Goal: Task Accomplishment & Management: Complete application form

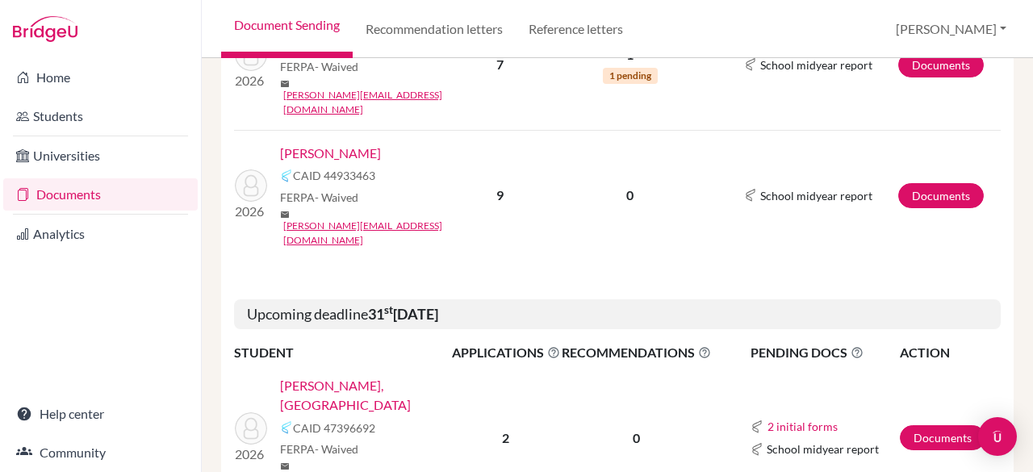
scroll to position [486, 0]
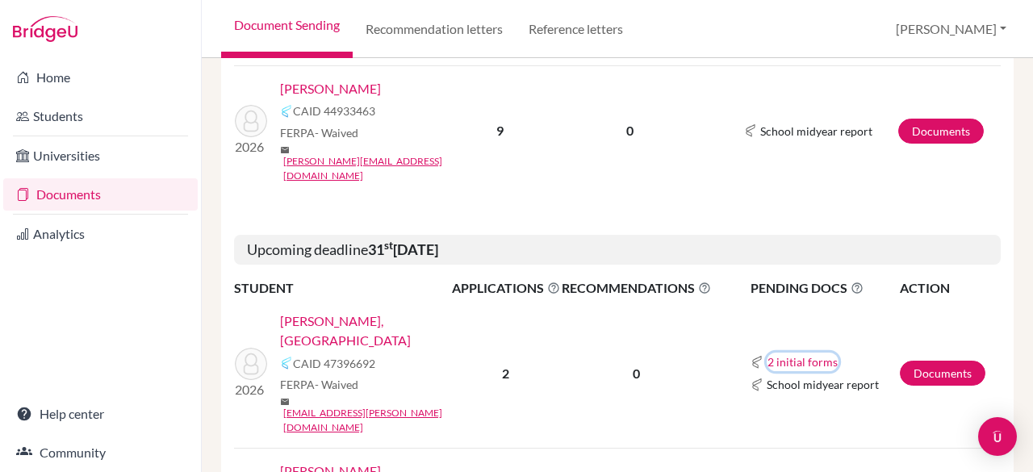
click at [786, 353] on button "2 initial forms" at bounding box center [803, 362] width 72 height 19
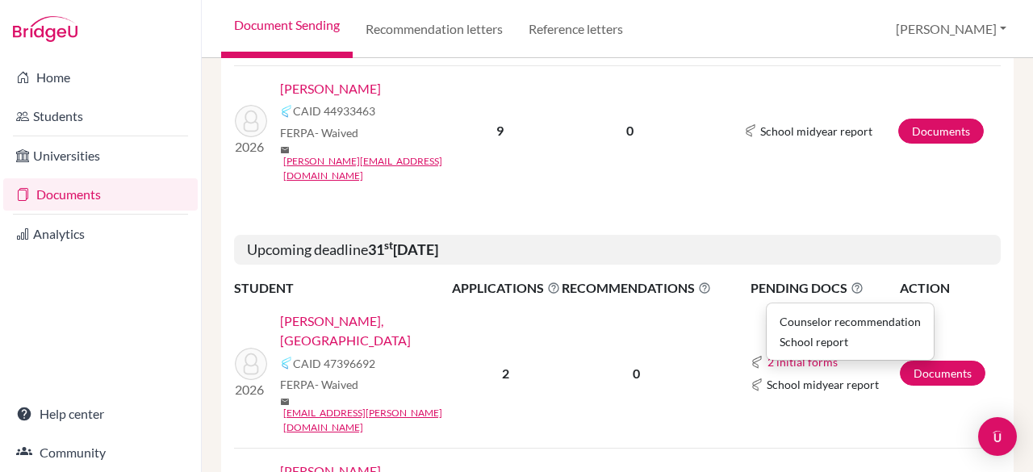
click at [568, 299] on td "0" at bounding box center [636, 374] width 151 height 150
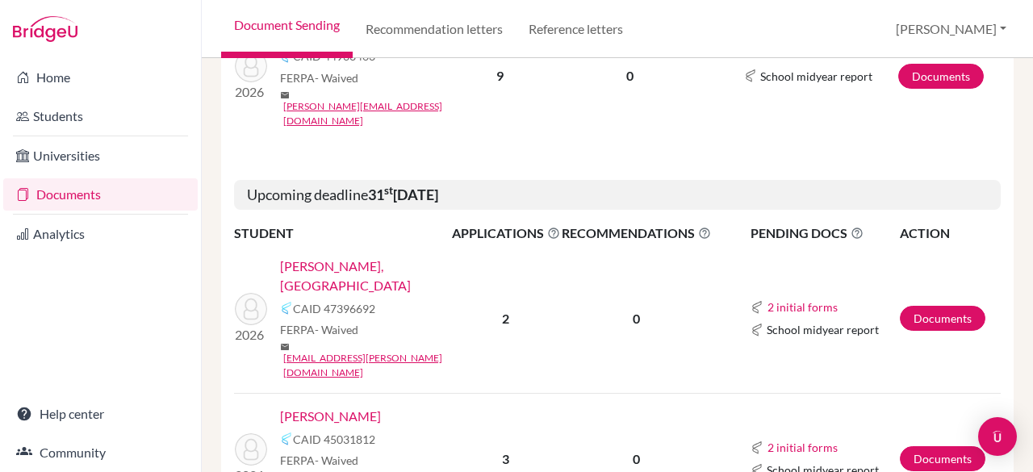
scroll to position [554, 0]
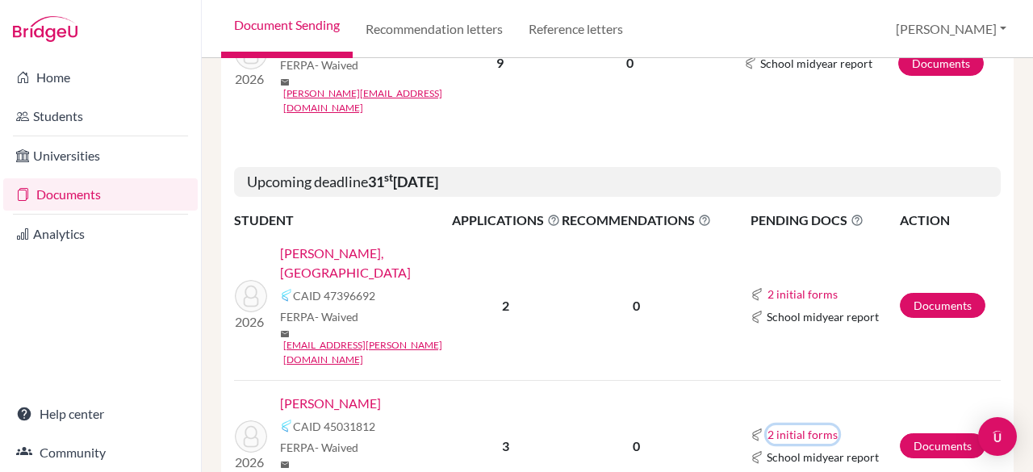
click at [786, 425] on button "2 initial forms" at bounding box center [803, 434] width 72 height 19
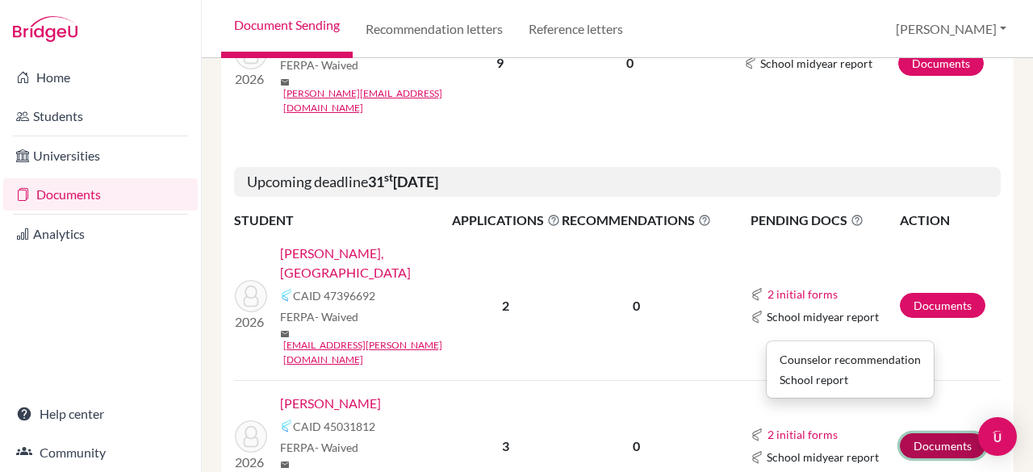
click at [944, 433] on link "Documents" at bounding box center [943, 445] width 86 height 25
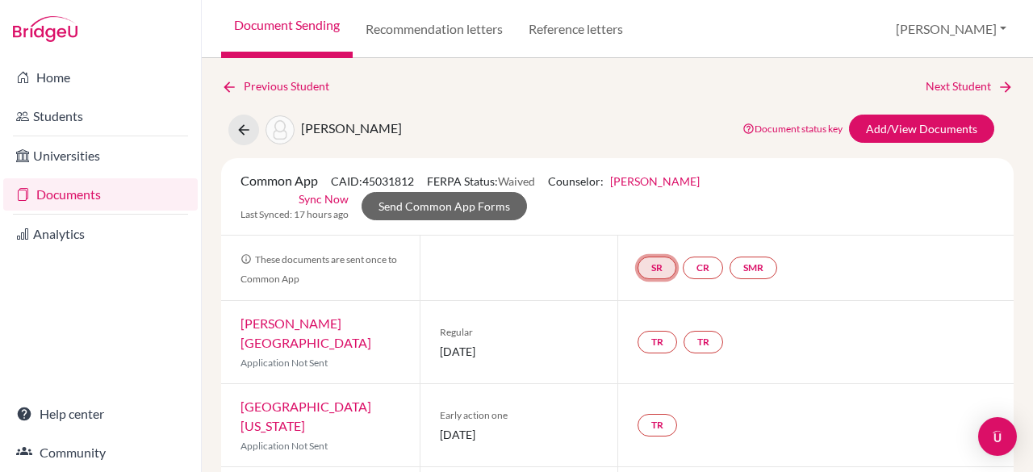
click at [729, 268] on link "SR" at bounding box center [753, 268] width 48 height 23
click at [652, 217] on link "School report" at bounding box center [657, 220] width 69 height 14
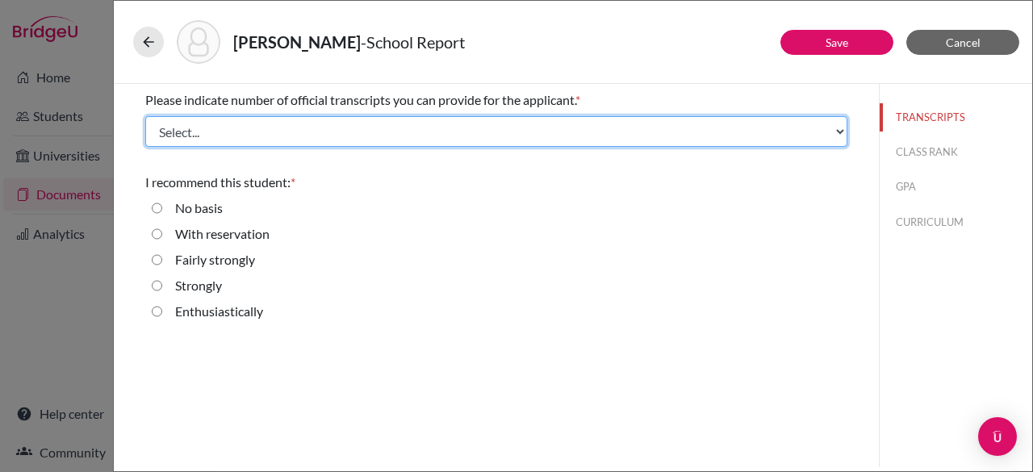
click at [310, 132] on select "Select... 1 2 3 4" at bounding box center [496, 131] width 702 height 31
select select "1"
click at [145, 116] on select "Select... 1 2 3 4" at bounding box center [496, 131] width 702 height 31
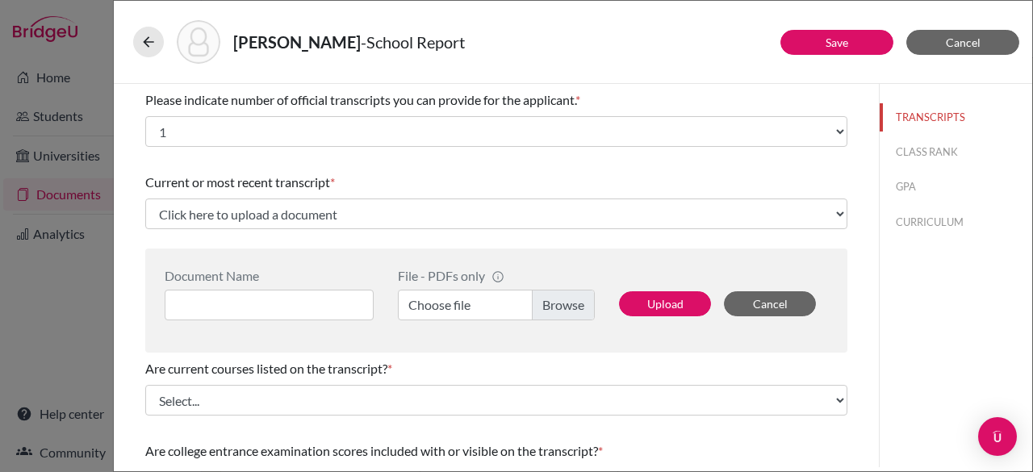
click at [562, 303] on label "Choose file" at bounding box center [496, 305] width 197 height 31
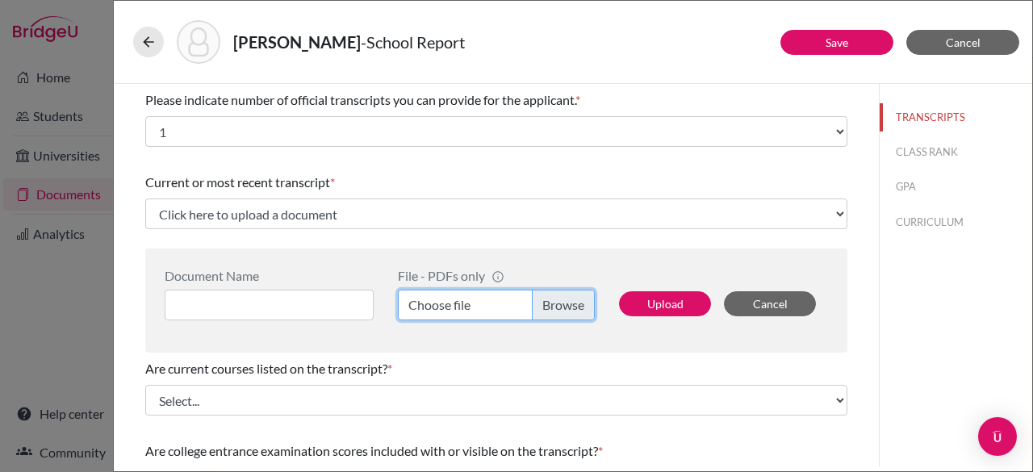
click at [562, 303] on input "Choose file" at bounding box center [496, 305] width 197 height 31
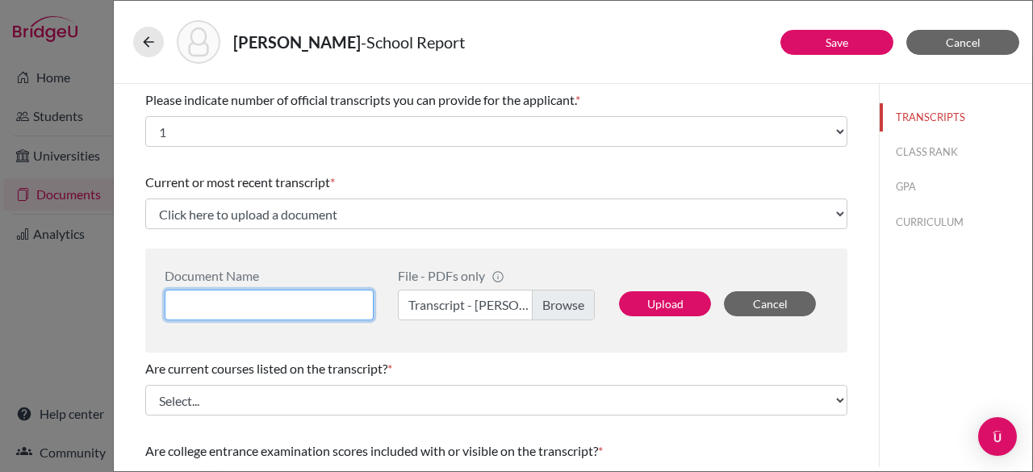
click at [257, 312] on input at bounding box center [269, 305] width 209 height 31
type input "Y"
type input "Quinn Ryan Transcript"
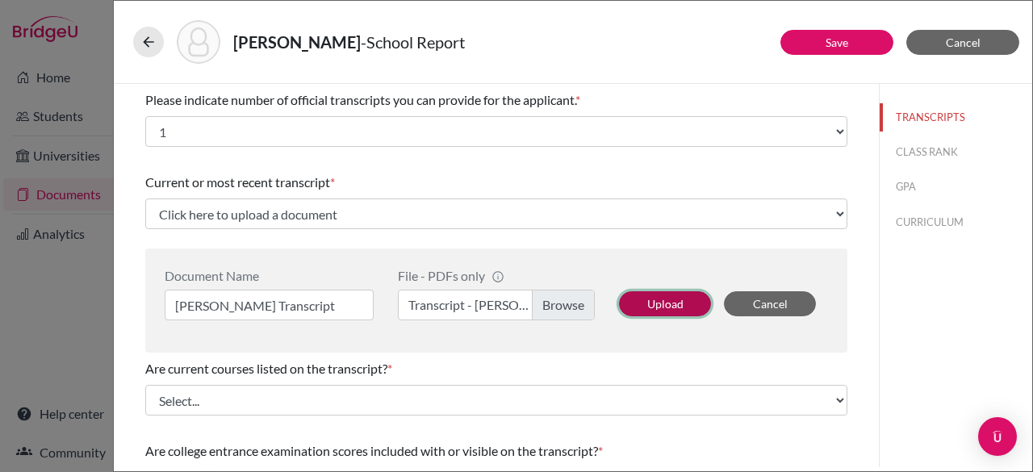
click at [653, 299] on button "Upload" at bounding box center [665, 303] width 92 height 25
select select "658308"
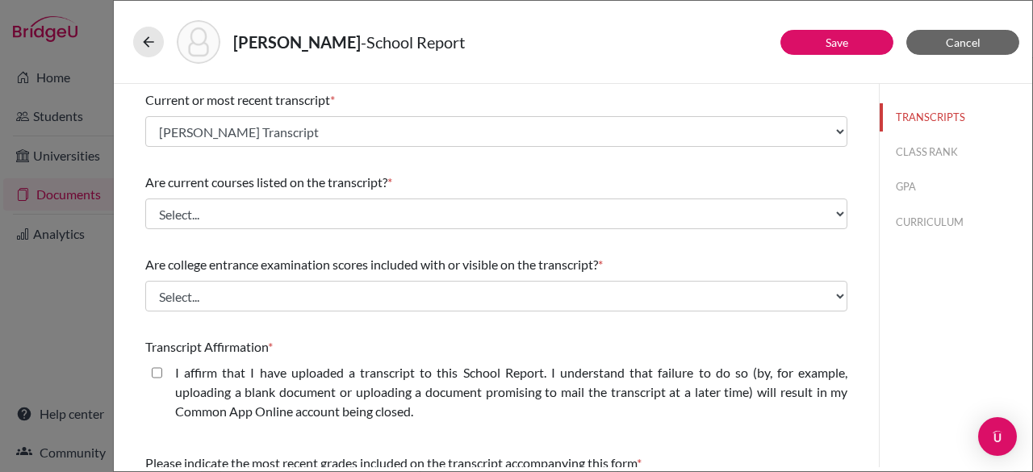
scroll to position [102, 0]
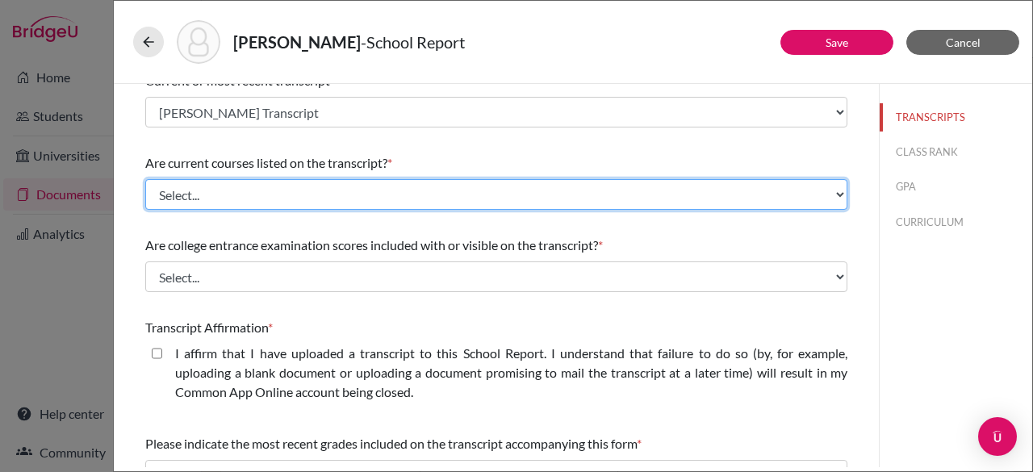
click at [494, 199] on select "Select... Yes No" at bounding box center [496, 194] width 702 height 31
select select "0"
click at [145, 179] on select "Select... Yes No" at bounding box center [496, 194] width 702 height 31
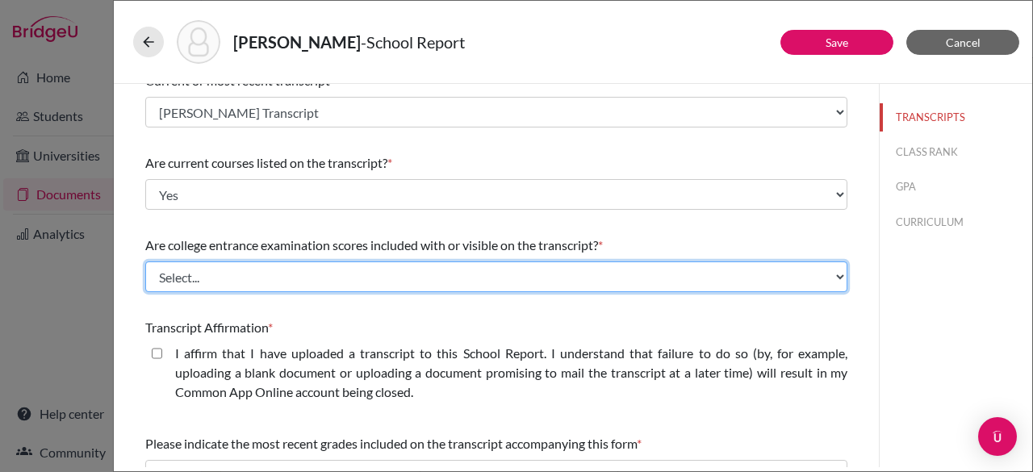
click at [371, 277] on select "Select... Yes No" at bounding box center [496, 276] width 702 height 31
select select "1"
click at [145, 261] on select "Select... Yes No" at bounding box center [496, 276] width 702 height 31
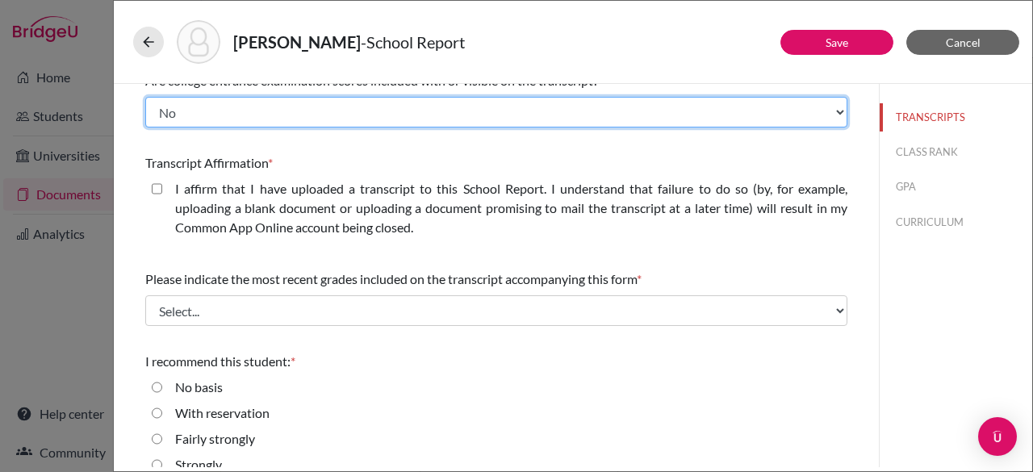
scroll to position [276, 0]
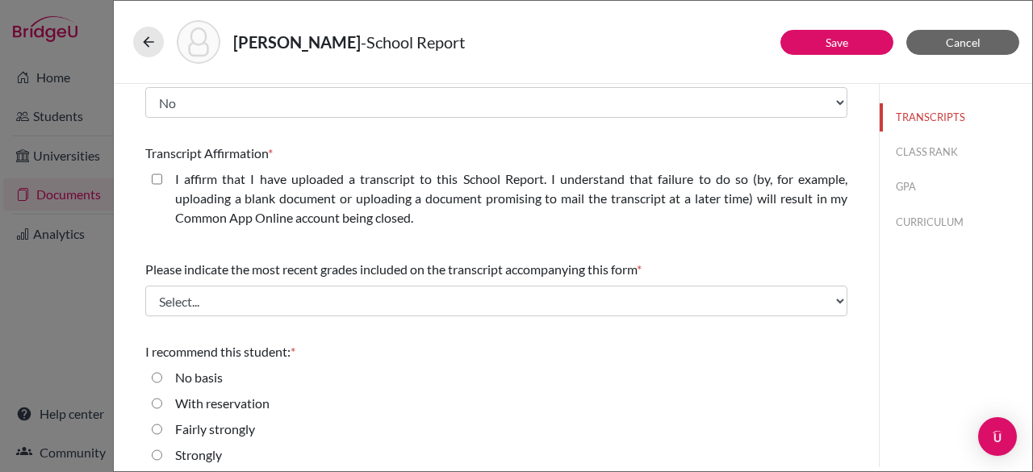
click at [157, 183] on closed\ "I affirm that I have uploaded a transcript to this School Report. I understand …" at bounding box center [157, 178] width 10 height 19
checkbox closed\ "true"
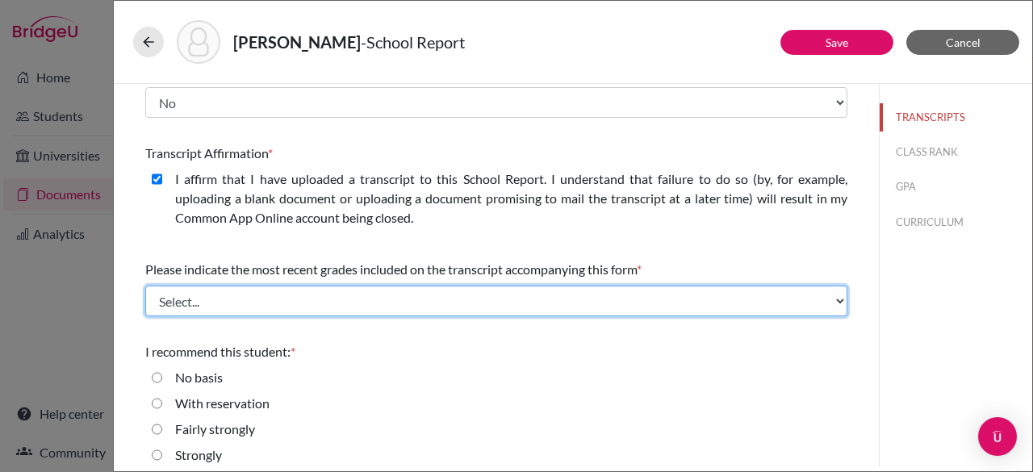
click at [261, 299] on select "Select... Final junior year grades 1st Quarter senior year grades 2nd Quarter/1…" at bounding box center [496, 301] width 702 height 31
select select "0"
click at [145, 286] on select "Select... Final junior year grades 1st Quarter senior year grades 2nd Quarter/1…" at bounding box center [496, 301] width 702 height 31
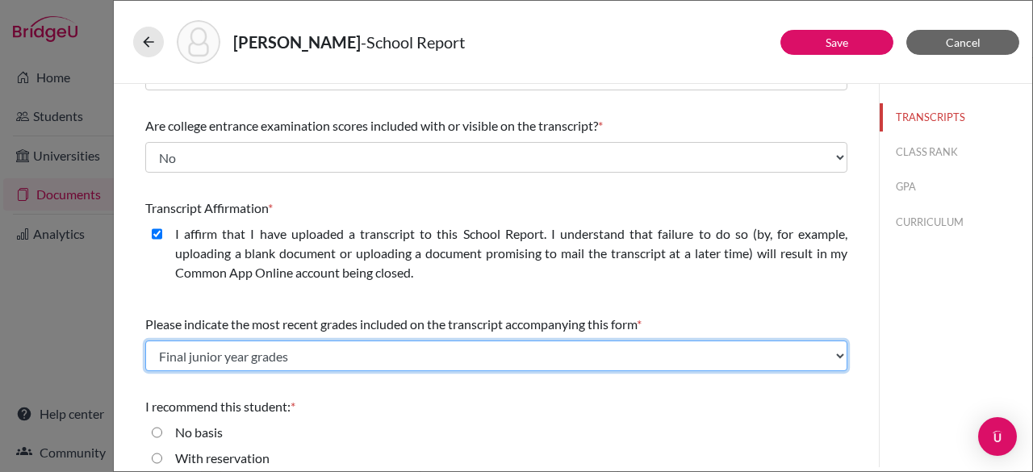
scroll to position [311, 0]
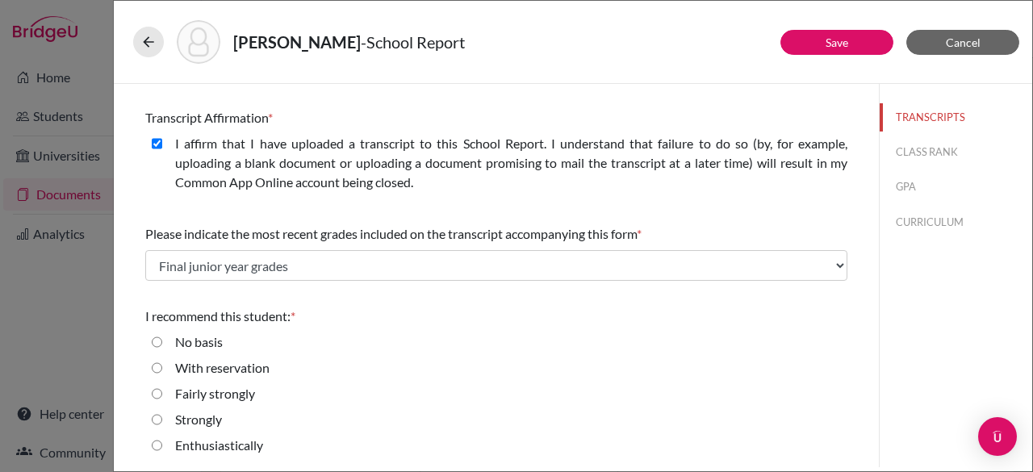
click at [156, 393] on strongly "Fairly strongly" at bounding box center [157, 393] width 10 height 19
radio strongly "true"
click at [508, 382] on div "With reservation" at bounding box center [496, 371] width 702 height 26
click at [157, 422] on input "Strongly" at bounding box center [157, 419] width 10 height 19
radio input "true"
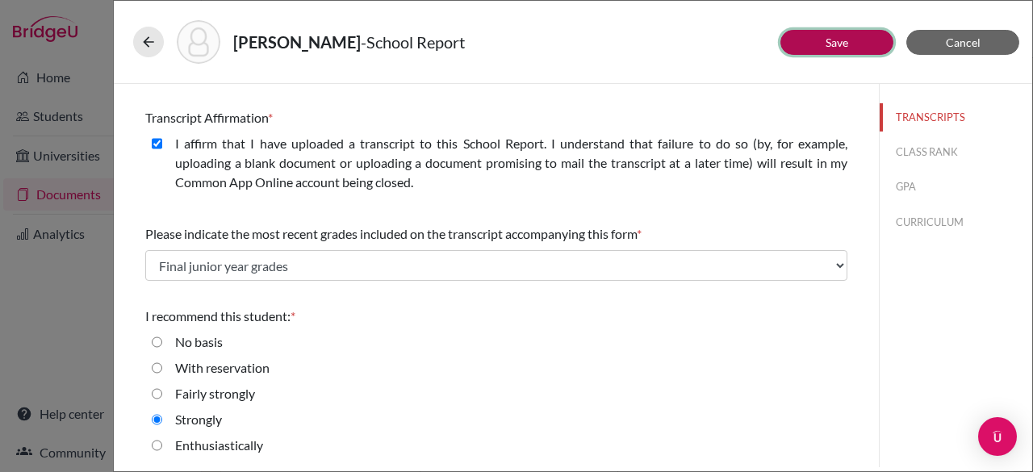
click at [810, 44] on button "Save" at bounding box center [836, 42] width 113 height 25
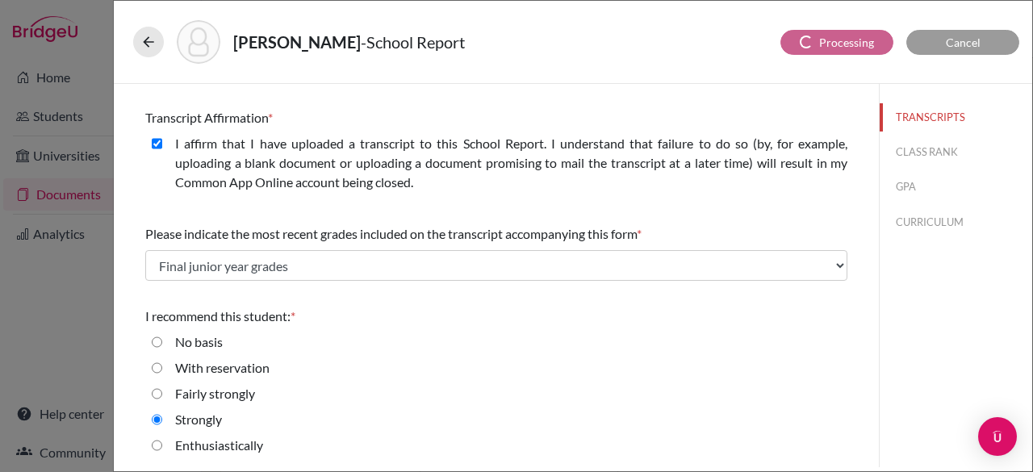
scroll to position [0, 0]
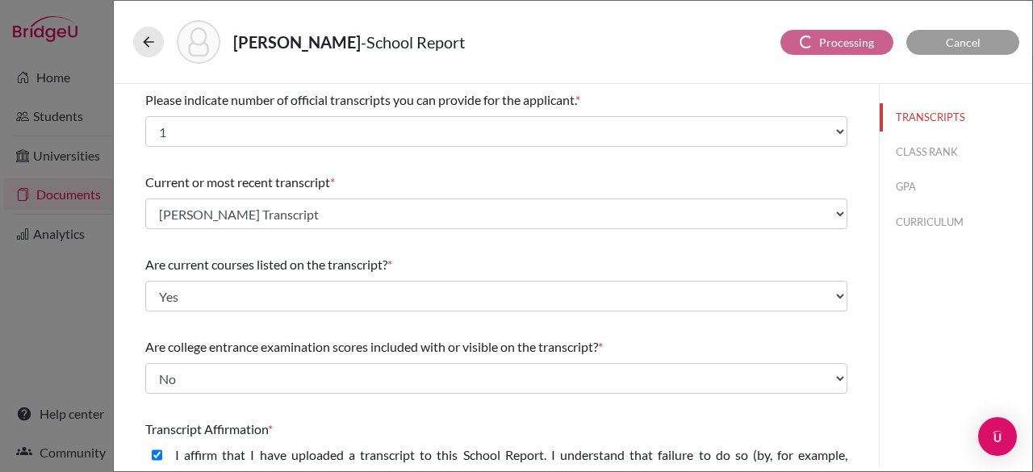
select select "Select..."
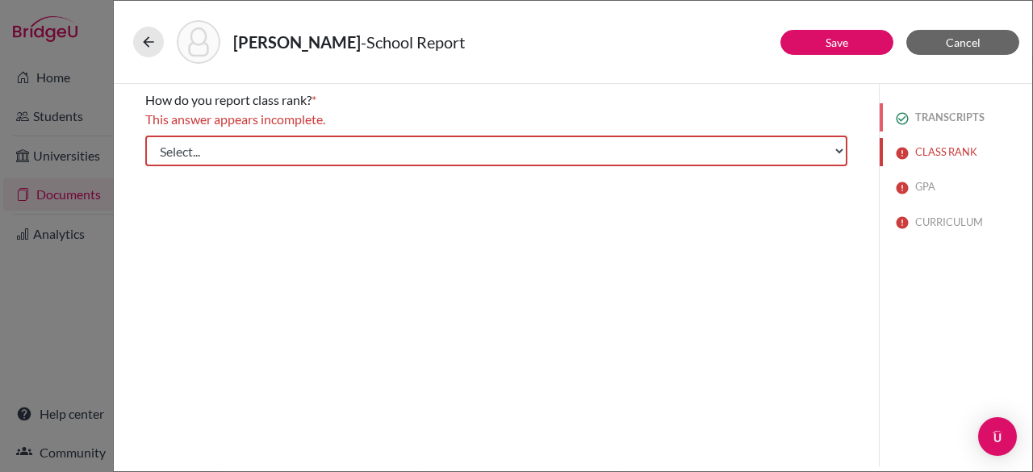
click at [978, 106] on button "TRANSCRIPTS" at bounding box center [956, 117] width 153 height 28
select select "1"
select select "0"
select select "658308"
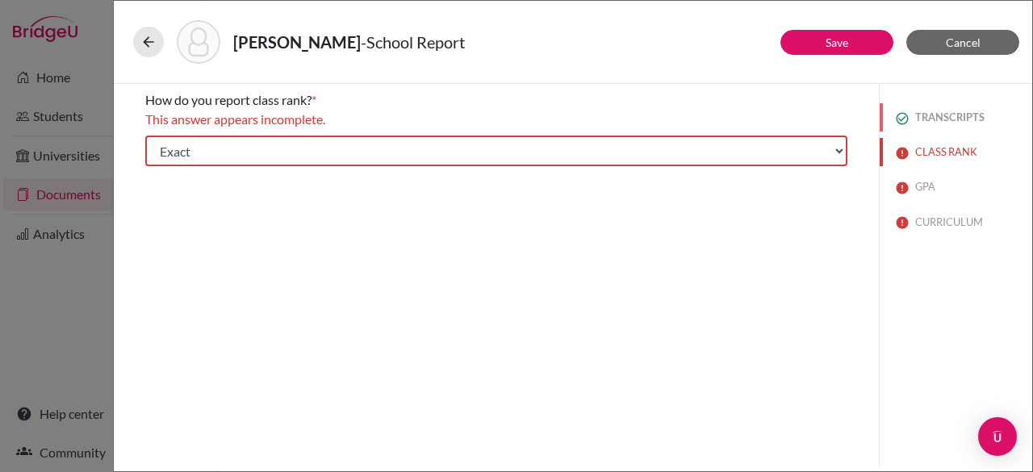
select select "0"
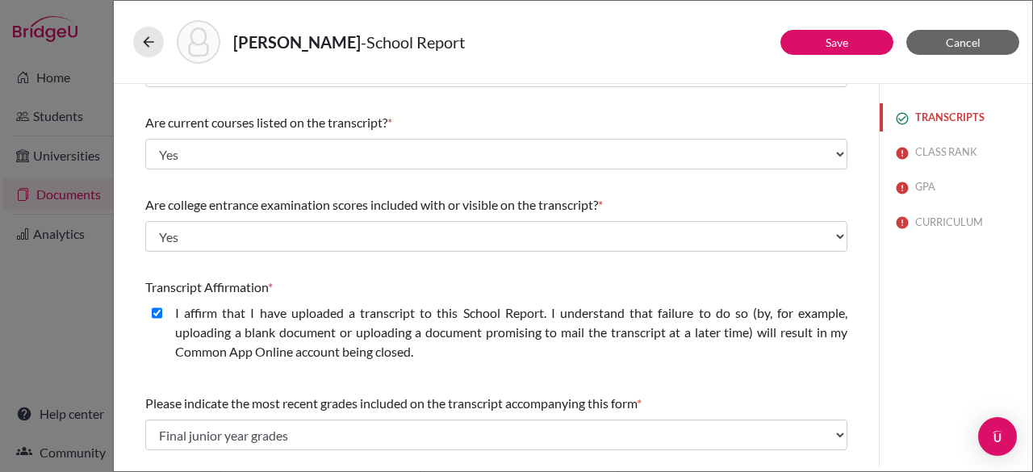
scroll to position [311, 0]
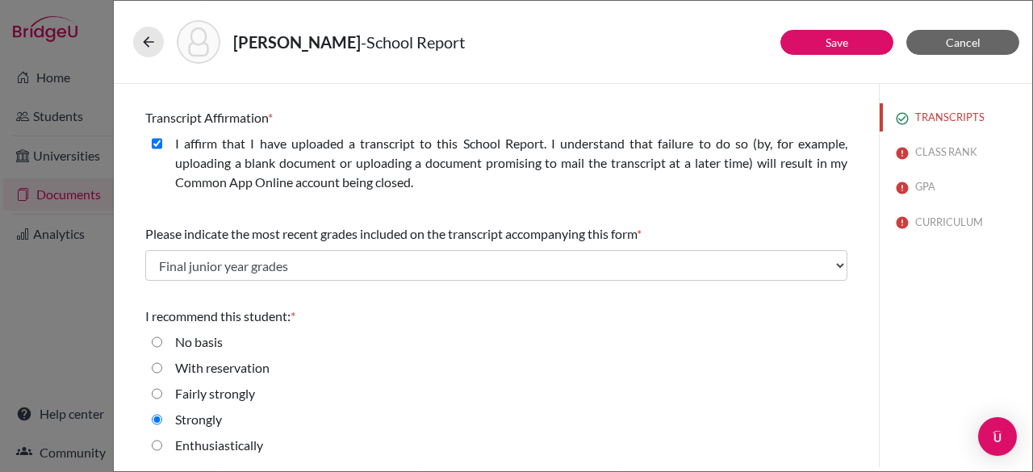
click at [157, 395] on strongly "Fairly strongly" at bounding box center [157, 393] width 10 height 19
radio strongly "true"
click at [844, 39] on link "Save" at bounding box center [837, 43] width 23 height 14
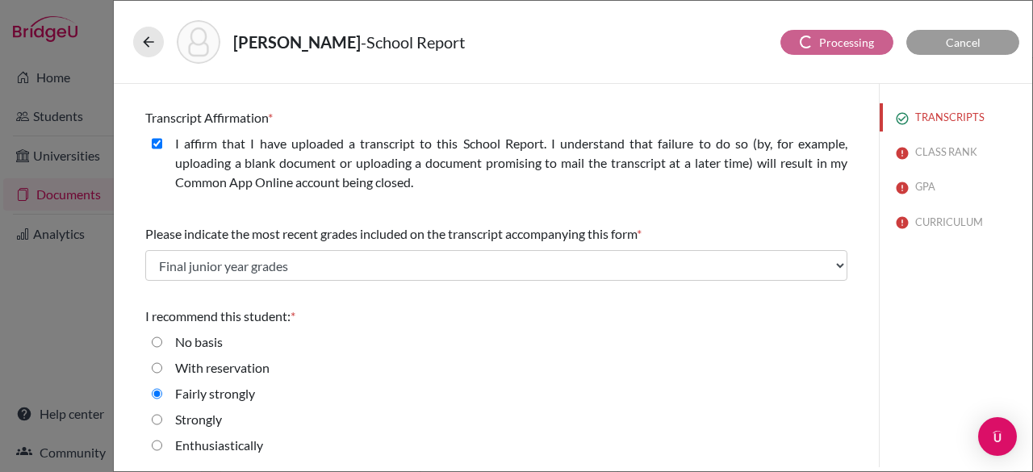
scroll to position [0, 0]
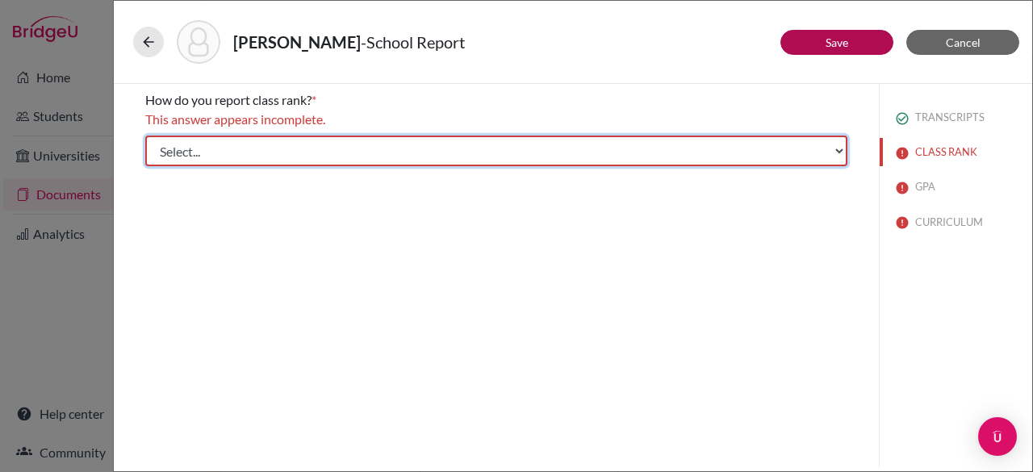
click at [532, 159] on select "Select... Exact Decile Quintile Quartile None" at bounding box center [496, 151] width 702 height 31
select select "5"
click at [145, 136] on select "Select... Exact Decile Quintile Quartile None" at bounding box center [496, 151] width 702 height 31
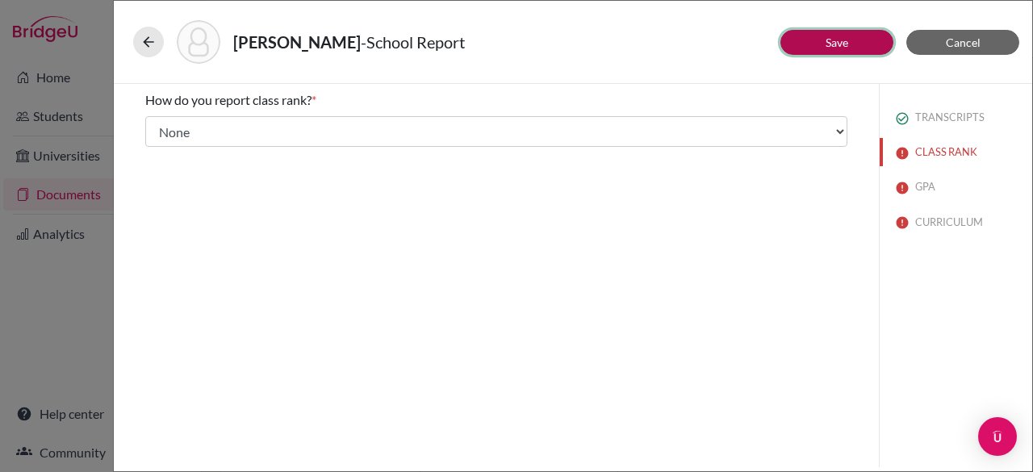
click at [845, 41] on link "Save" at bounding box center [837, 43] width 23 height 14
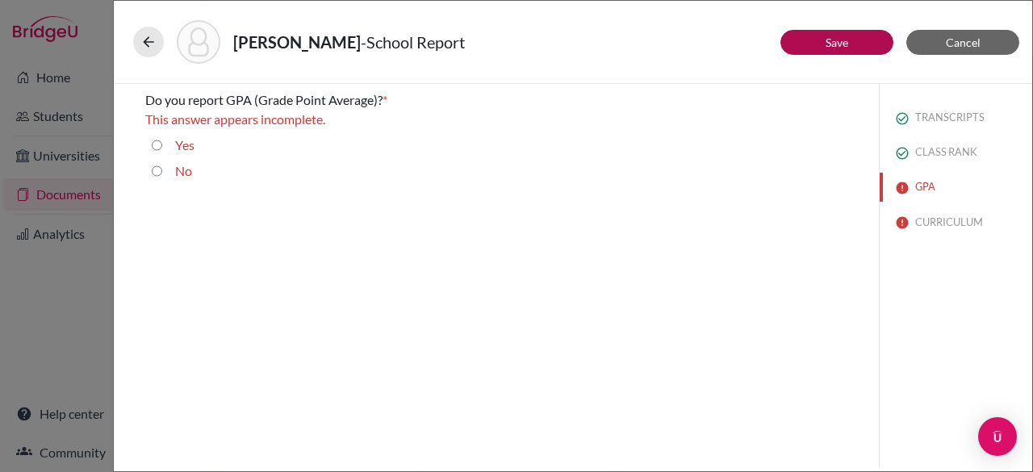
click at [158, 139] on input "Yes" at bounding box center [157, 145] width 10 height 19
radio input "true"
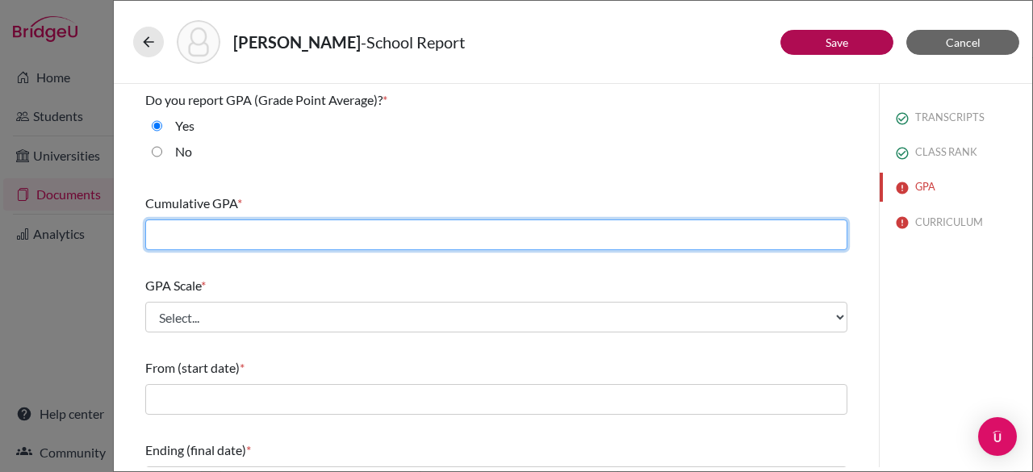
click at [257, 228] on input "text" at bounding box center [496, 234] width 702 height 31
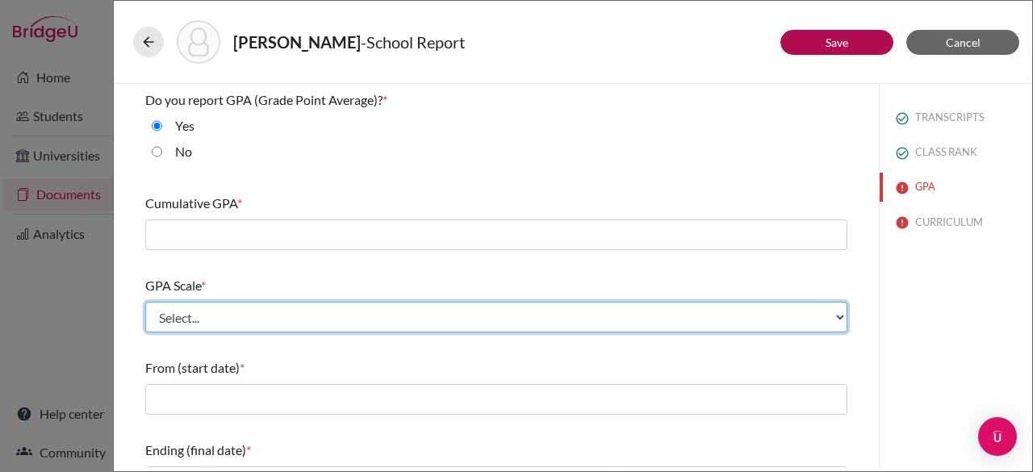
click at [165, 324] on select "Select... 4 5 6 7 8 9 10 11 12 13 14 15 16 17 18 19 20 100" at bounding box center [496, 317] width 702 height 31
select select "4"
click at [145, 302] on select "Select... 4 5 6 7 8 9 10 11 12 13 14 15 16 17 18 19 20 100" at bounding box center [496, 317] width 702 height 31
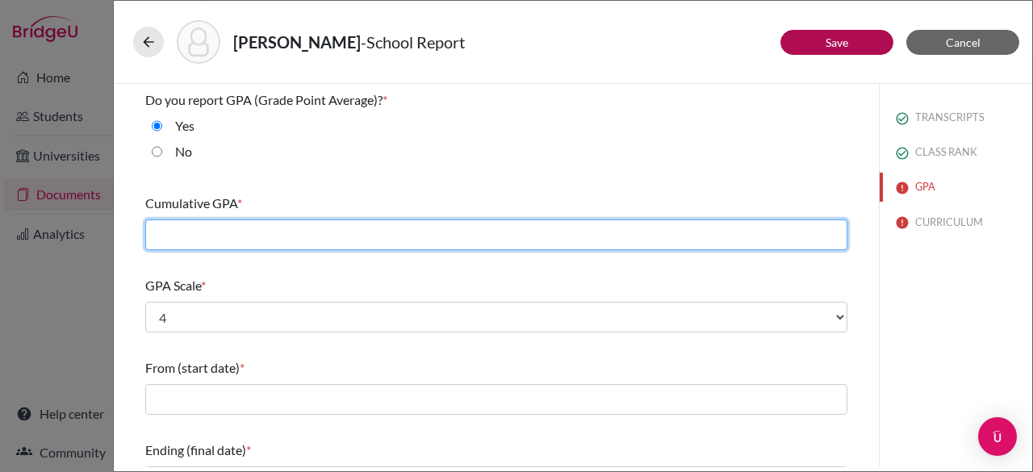
click at [260, 230] on input "text" at bounding box center [496, 234] width 702 height 31
type input "4.12"
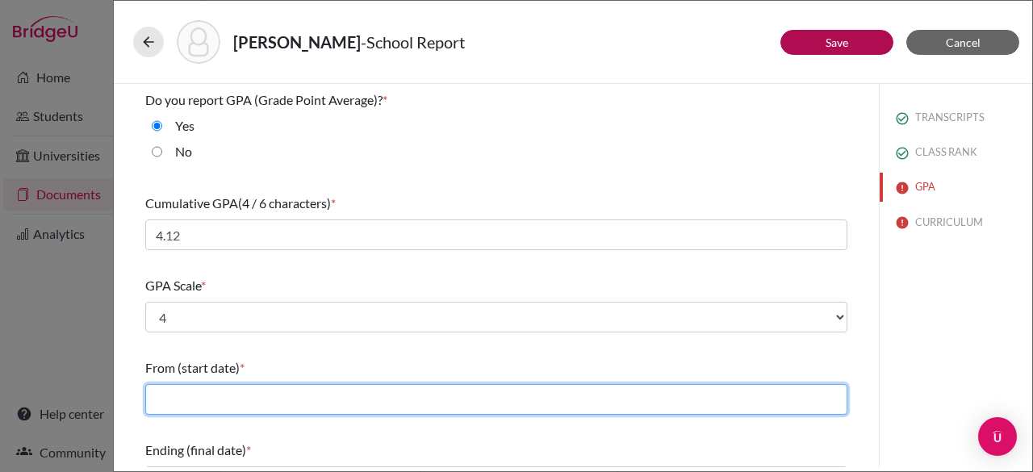
click at [261, 401] on input "text" at bounding box center [496, 399] width 702 height 31
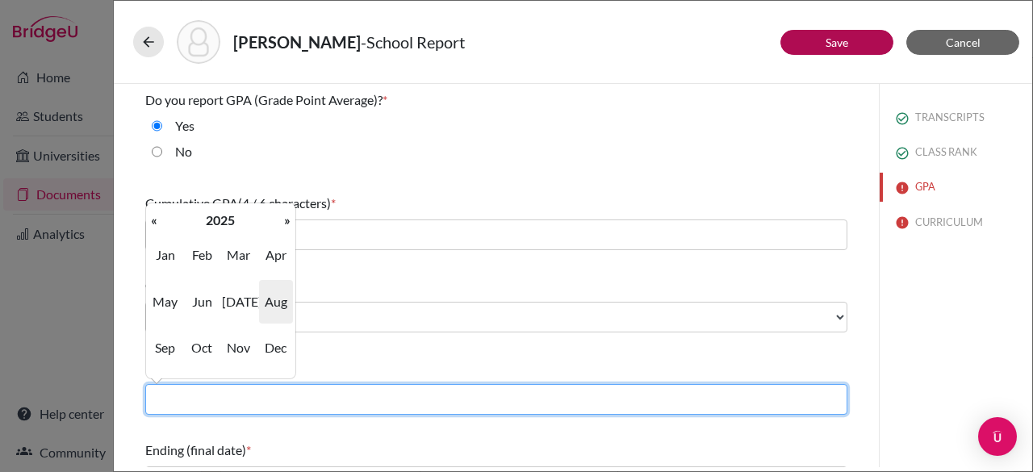
type input "08/2022"
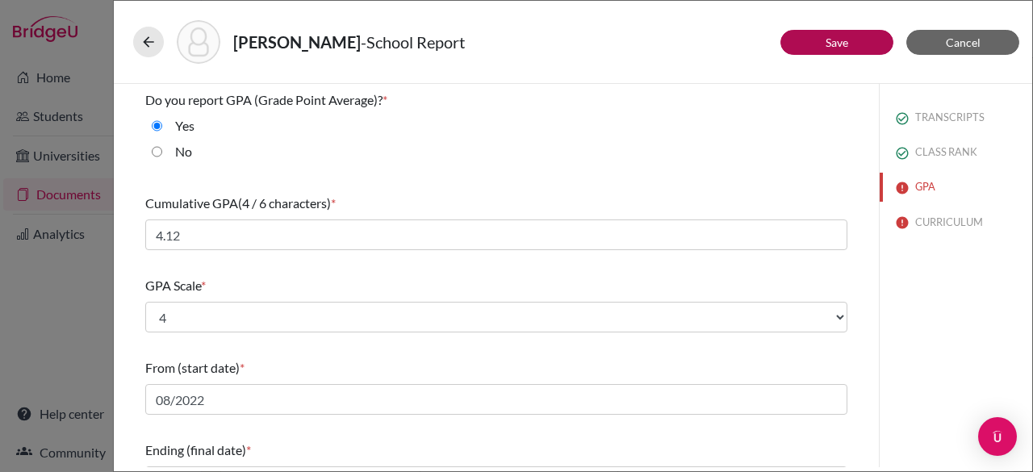
click at [945, 303] on div "TRANSCRIPTS CLASS RANK GPA CURRICULUM" at bounding box center [955, 275] width 153 height 383
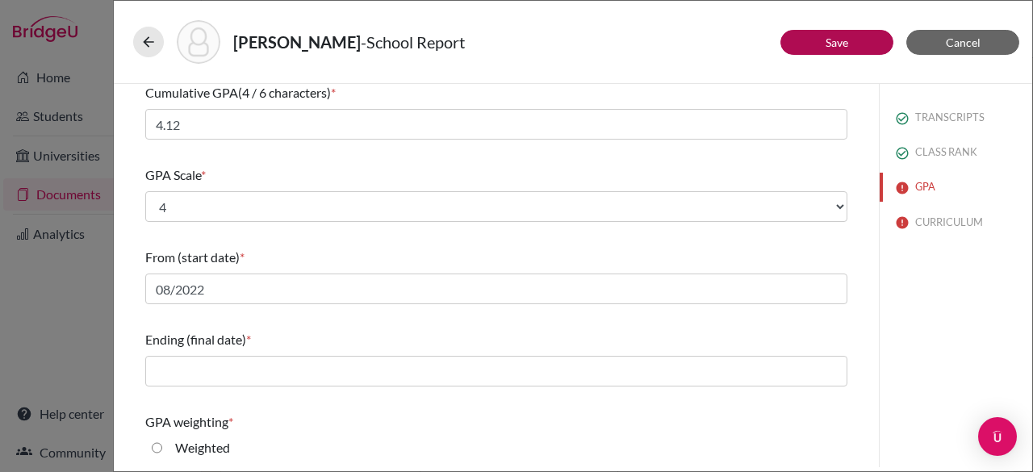
scroll to position [112, 0]
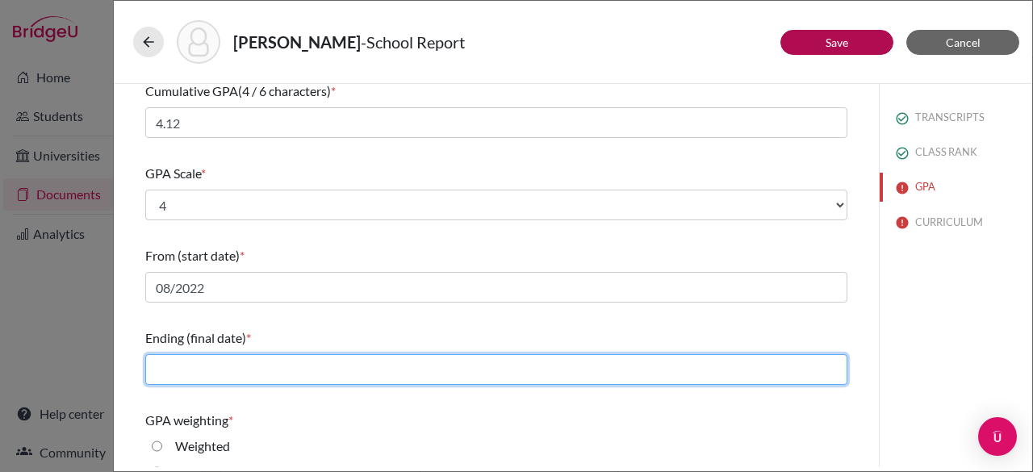
click at [355, 369] on input "text" at bounding box center [496, 369] width 702 height 31
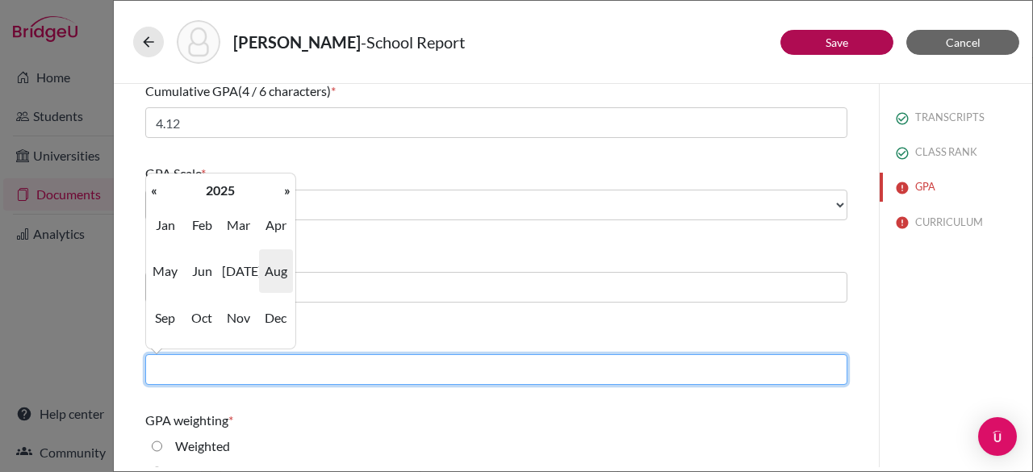
type input "06/2025"
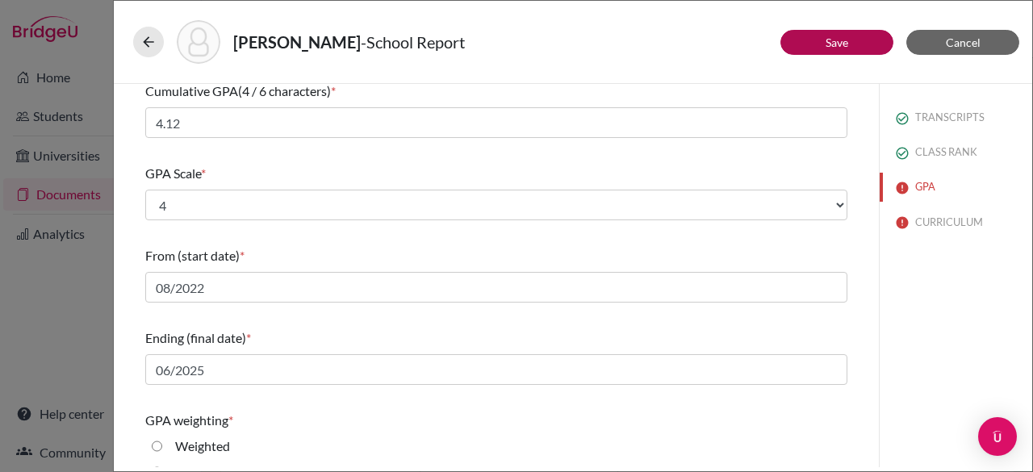
click at [970, 319] on div "TRANSCRIPTS CLASS RANK GPA CURRICULUM" at bounding box center [955, 275] width 153 height 383
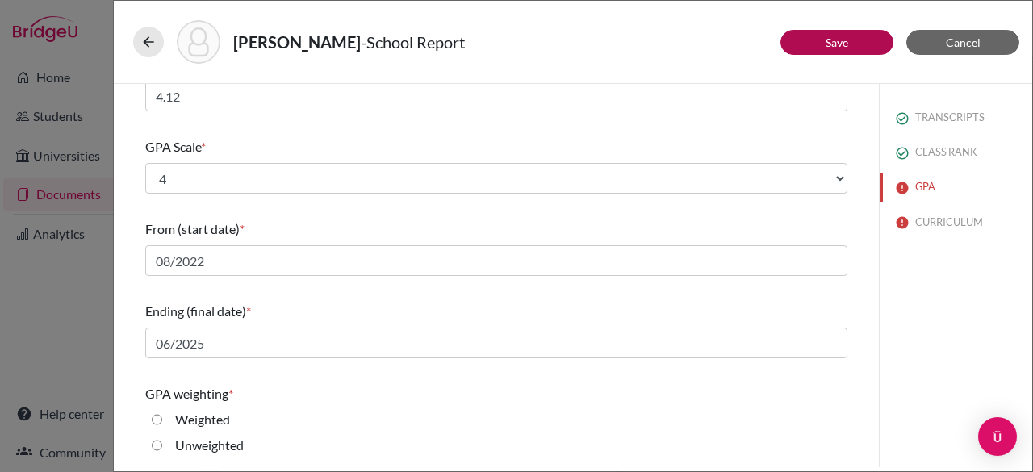
scroll to position [140, 0]
click at [157, 417] on input "Weighted" at bounding box center [157, 417] width 10 height 19
radio input "true"
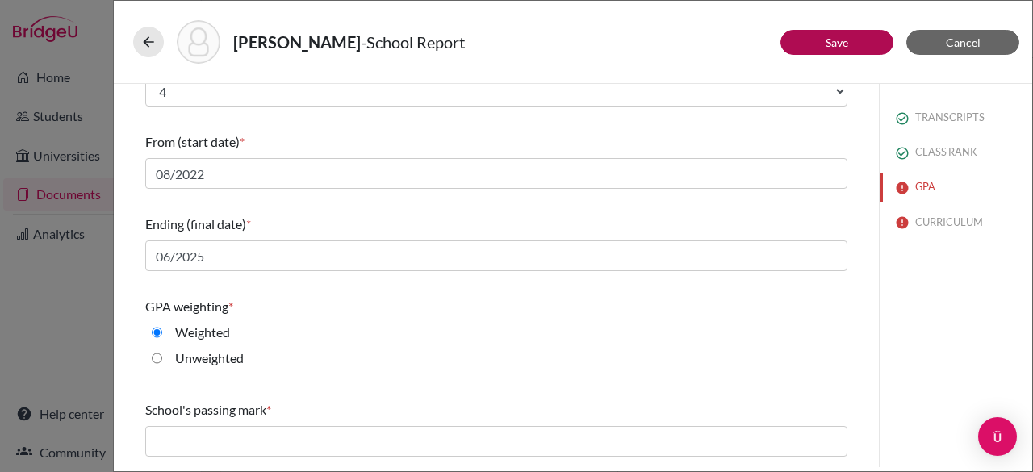
scroll to position [303, 0]
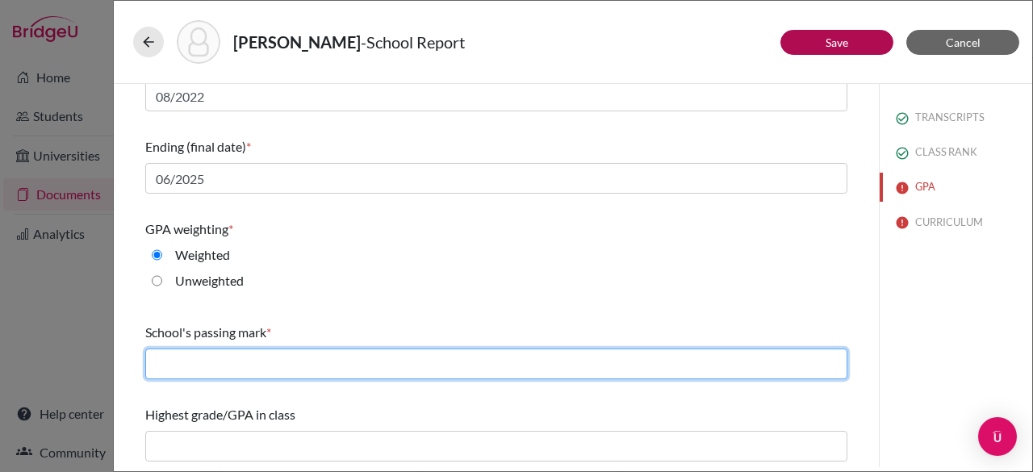
click at [228, 367] on input "text" at bounding box center [496, 364] width 702 height 31
type input "60"
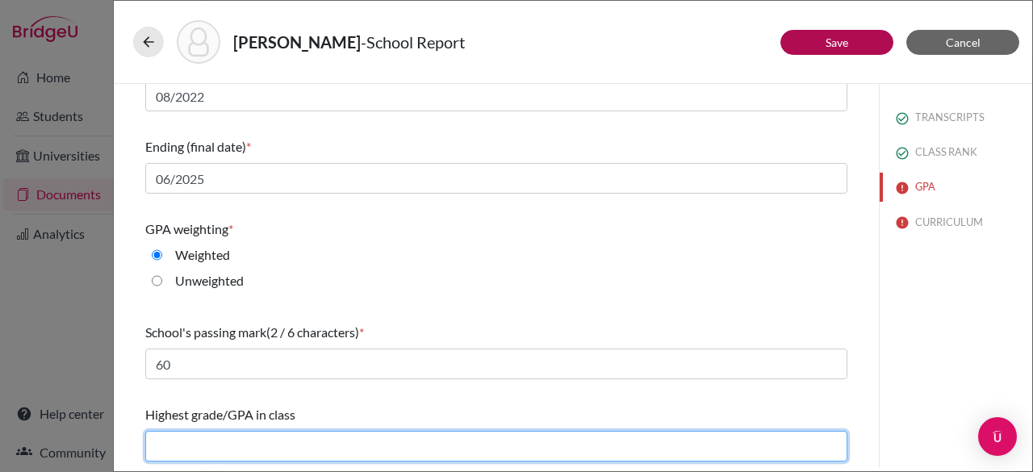
click at [258, 437] on input "text" at bounding box center [496, 446] width 702 height 31
type input "4.19"
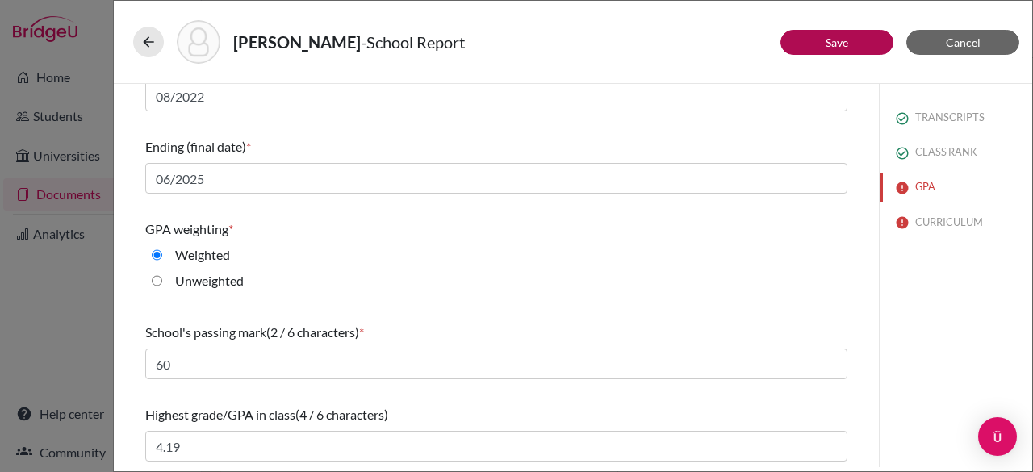
click at [915, 361] on div "TRANSCRIPTS CLASS RANK GPA CURRICULUM" at bounding box center [955, 275] width 153 height 383
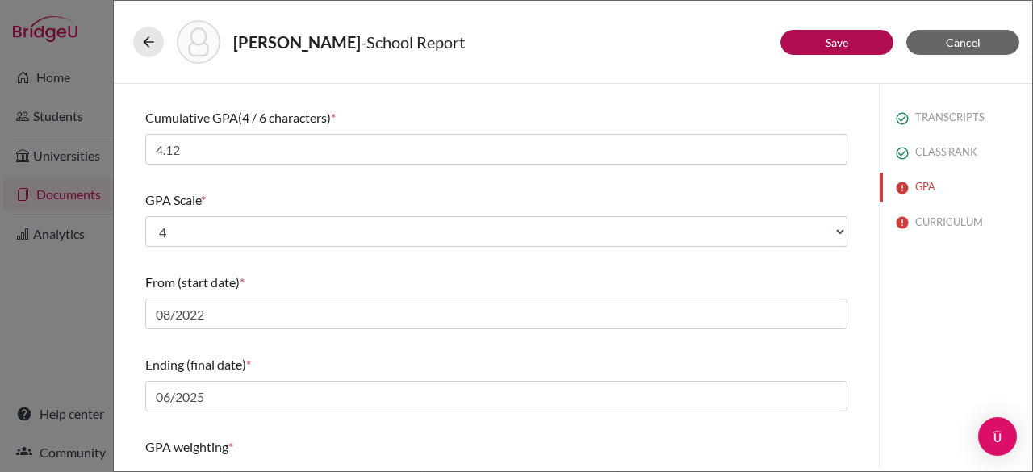
scroll to position [0, 0]
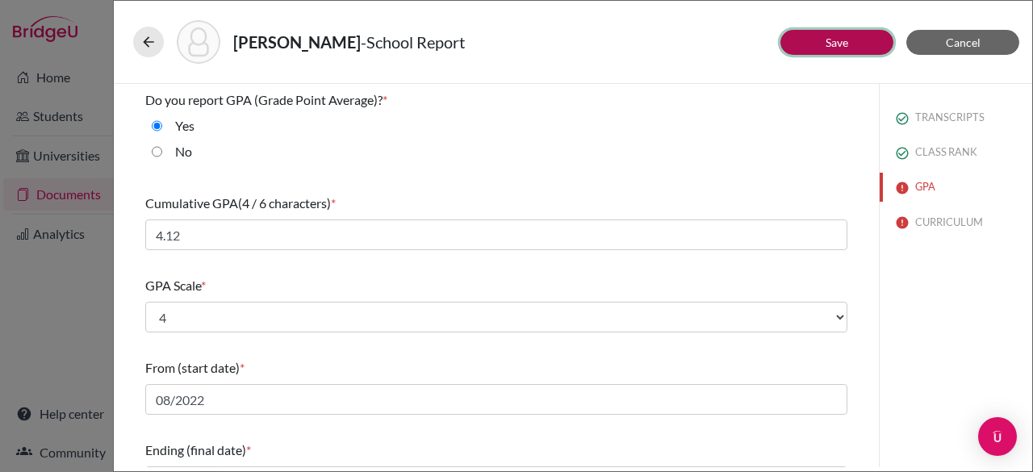
click at [810, 40] on button "Save" at bounding box center [836, 42] width 113 height 25
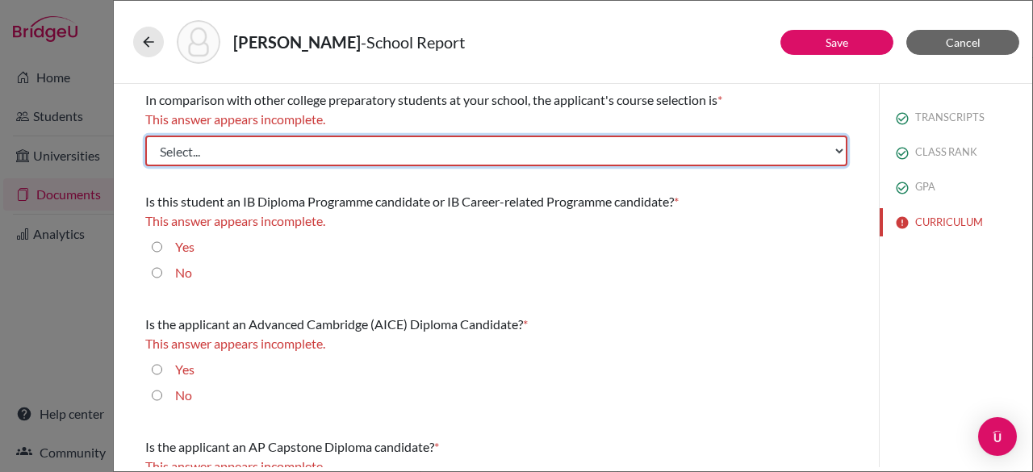
click at [494, 154] on select "Select... Less than demanding Average Demanding Very demanding Most demanding P…" at bounding box center [496, 151] width 702 height 31
click at [145, 136] on select "Select... Less than demanding Average Demanding Very demanding Most demanding P…" at bounding box center [496, 151] width 702 height 31
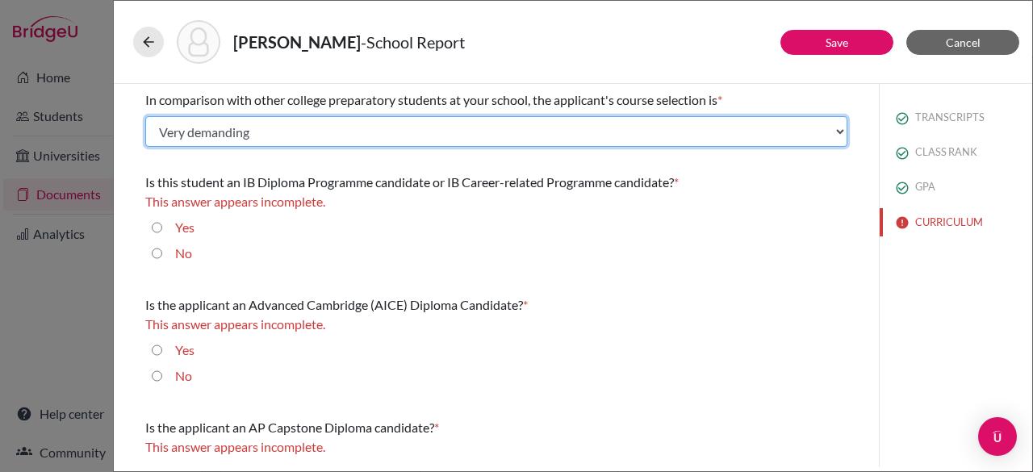
click at [215, 137] on select "Select... Less than demanding Average Demanding Very demanding Most demanding P…" at bounding box center [496, 131] width 702 height 31
select select "4"
click at [145, 116] on select "Select... Less than demanding Average Demanding Very demanding Most demanding P…" at bounding box center [496, 131] width 702 height 31
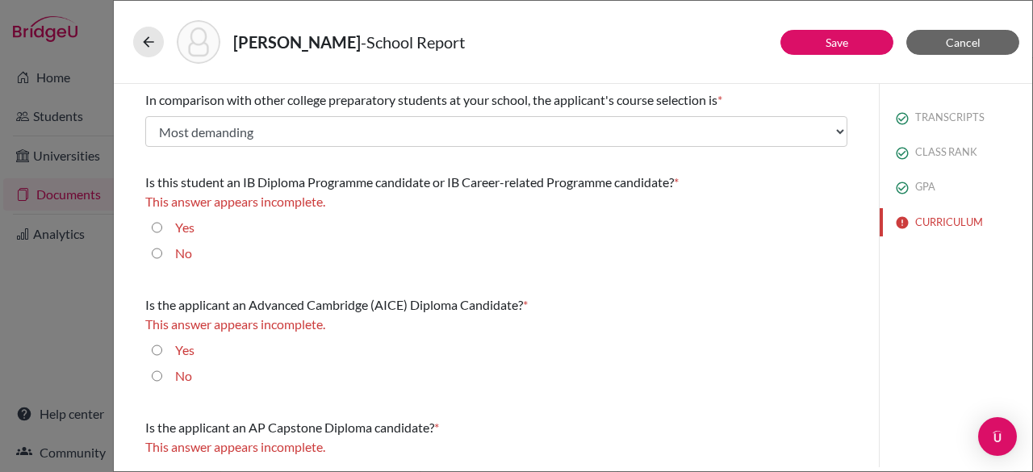
click at [605, 280] on div "In comparison with other college preparatory students at your school, the appli…" at bounding box center [496, 302] width 702 height 437
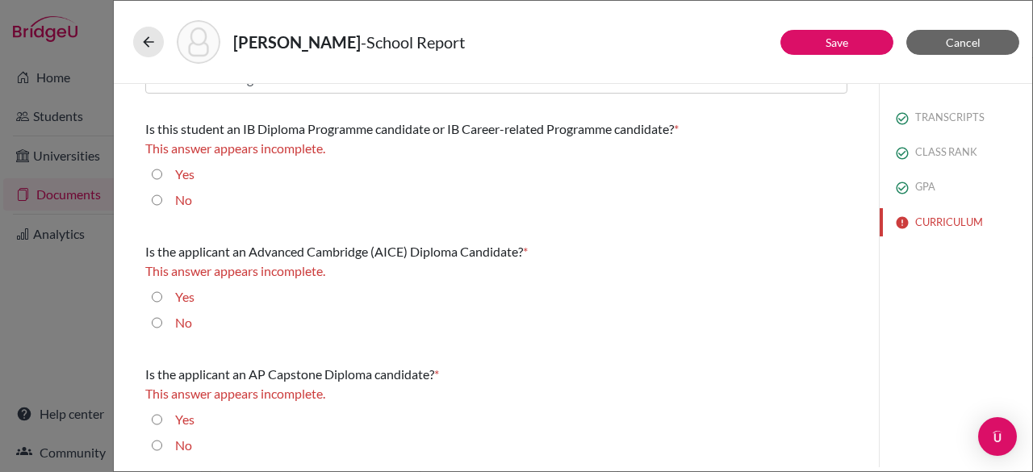
click at [157, 200] on input "No" at bounding box center [157, 199] width 10 height 19
radio input "true"
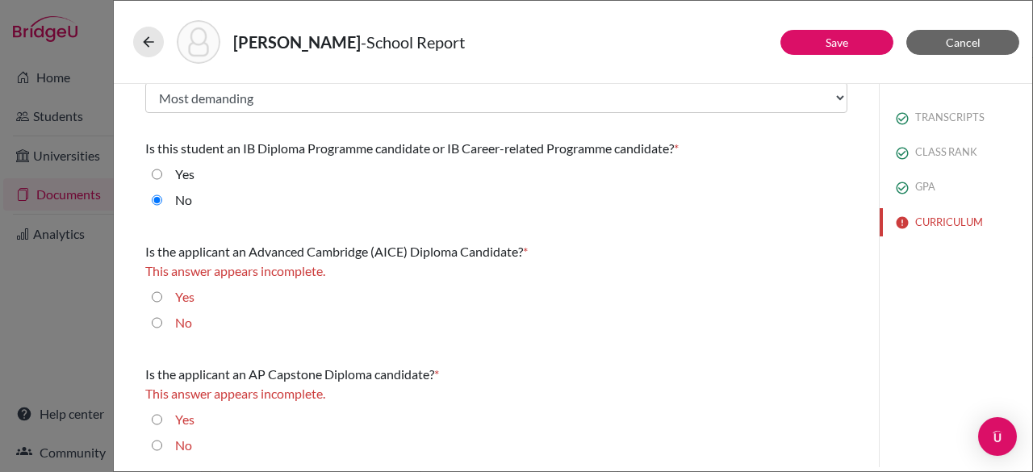
click at [159, 328] on input "No" at bounding box center [157, 322] width 10 height 19
radio input "true"
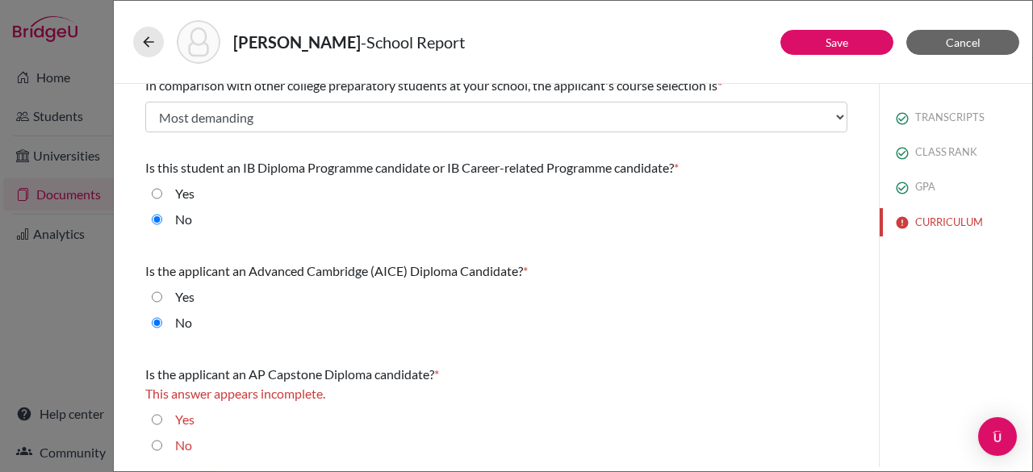
click at [157, 445] on input "No" at bounding box center [157, 445] width 10 height 19
radio input "true"
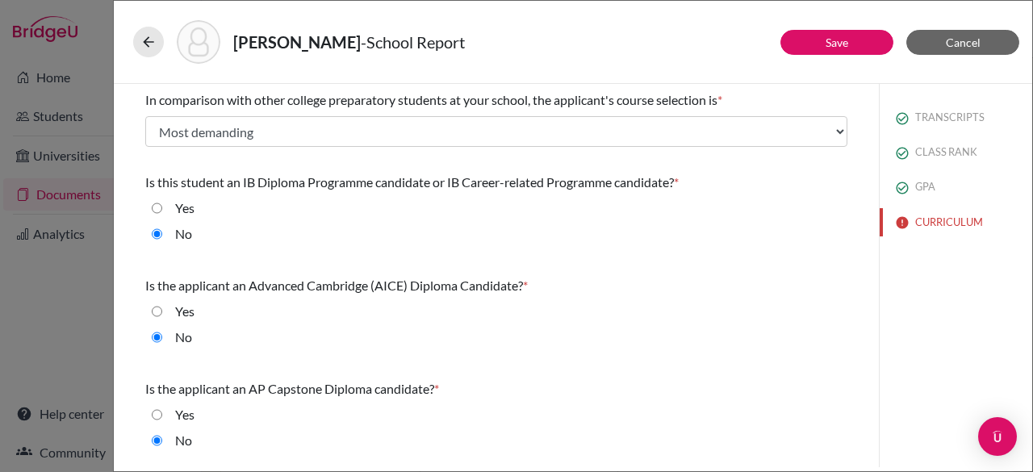
scroll to position [0, 0]
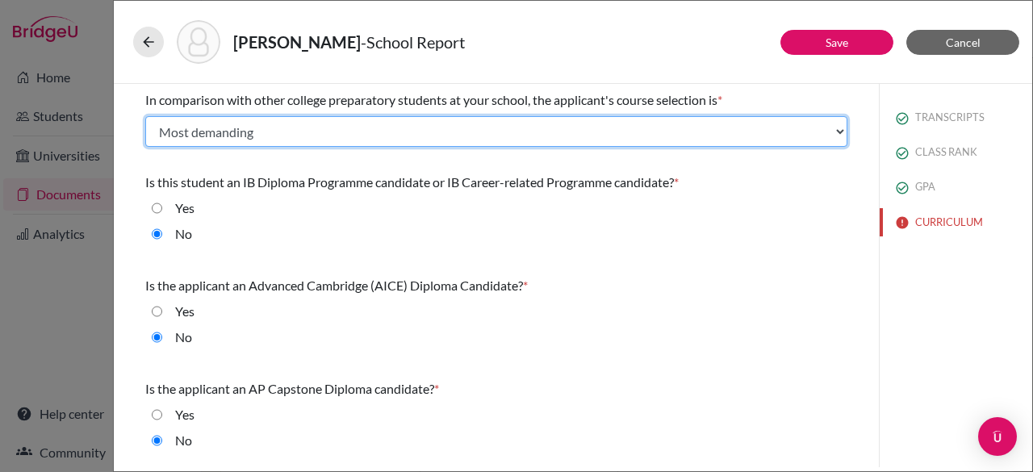
click at [334, 128] on select "Select... Less than demanding Average Demanding Very demanding Most demanding P…" at bounding box center [496, 131] width 702 height 31
select select "3"
click at [145, 116] on select "Select... Less than demanding Average Demanding Very demanding Most demanding P…" at bounding box center [496, 131] width 702 height 31
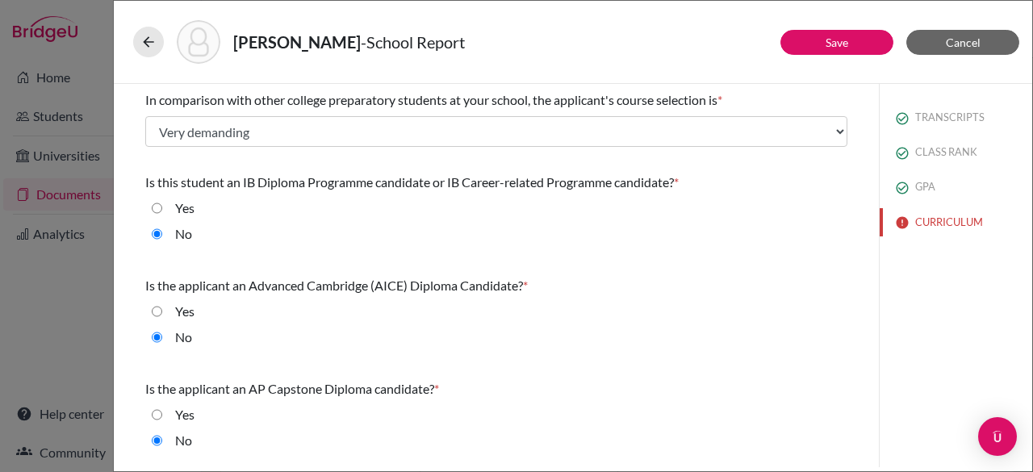
click at [765, 370] on div "In comparison with other college preparatory students at your school, the appli…" at bounding box center [496, 273] width 702 height 379
click at [807, 41] on button "Save" at bounding box center [836, 42] width 113 height 25
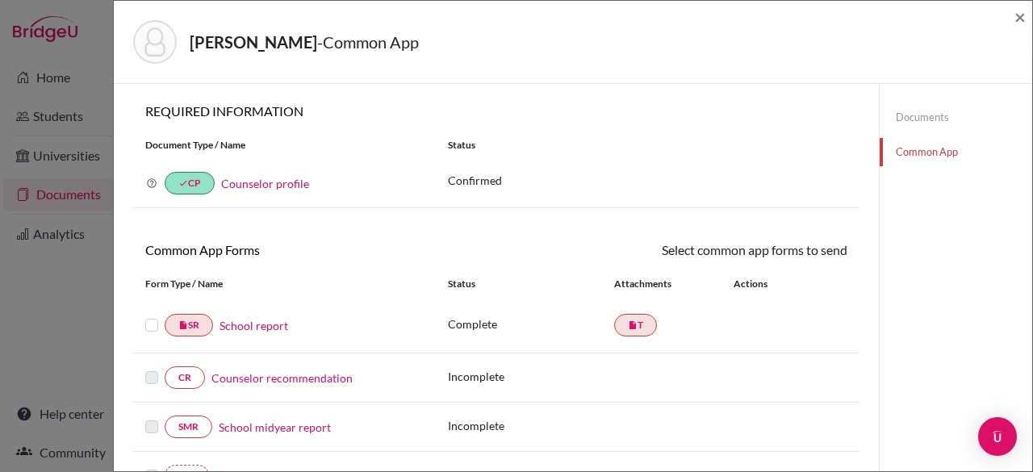
click at [147, 316] on label at bounding box center [151, 316] width 13 height 0
click at [0, 0] on input "checkbox" at bounding box center [0, 0] width 0 height 0
click at [804, 246] on link "Send" at bounding box center [813, 252] width 67 height 25
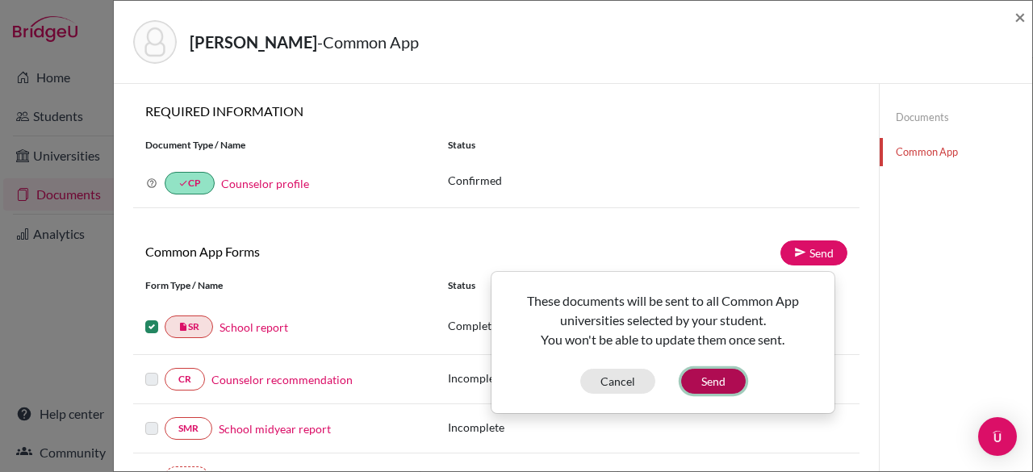
click at [725, 380] on button "Send" at bounding box center [713, 381] width 65 height 25
